Goal: Task Accomplishment & Management: Use online tool/utility

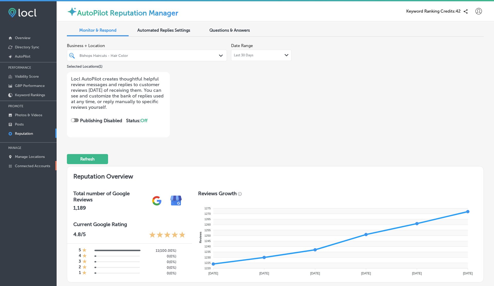
click at [34, 165] on p "Connected Accounts" at bounding box center [32, 166] width 35 height 4
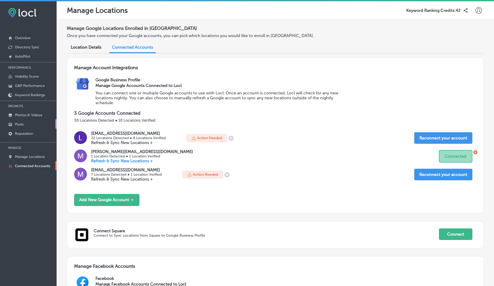
click at [33, 124] on link "Posts" at bounding box center [28, 123] width 57 height 9
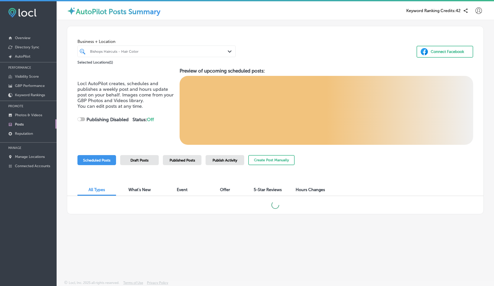
click at [205, 152] on div "Business + Location Bishops Haircuts - Hair Color Path Created with Sketch. Sel…" at bounding box center [275, 120] width 417 height 188
click at [212, 160] on span "Publish Activity" at bounding box center [224, 160] width 25 height 4
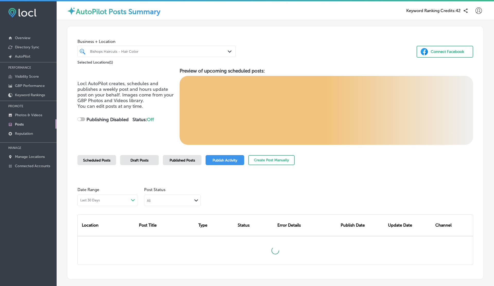
click at [173, 201] on div "All" at bounding box center [168, 200] width 48 height 5
click at [106, 197] on div "Last 30 Days Path Created with Sketch." at bounding box center [107, 200] width 60 height 11
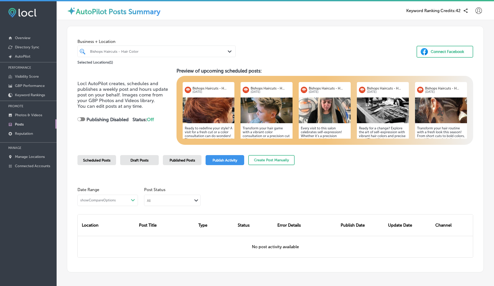
scroll to position [20, 0]
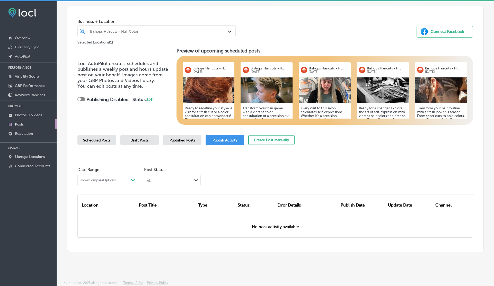
click at [190, 180] on div "All" at bounding box center [168, 180] width 48 height 5
click at [160, 193] on div "All" at bounding box center [172, 190] width 56 height 7
click at [171, 182] on div "All" at bounding box center [168, 180] width 48 height 5
click at [164, 199] on label "Published" at bounding box center [155, 197] width 17 height 5
